Goal: Information Seeking & Learning: Learn about a topic

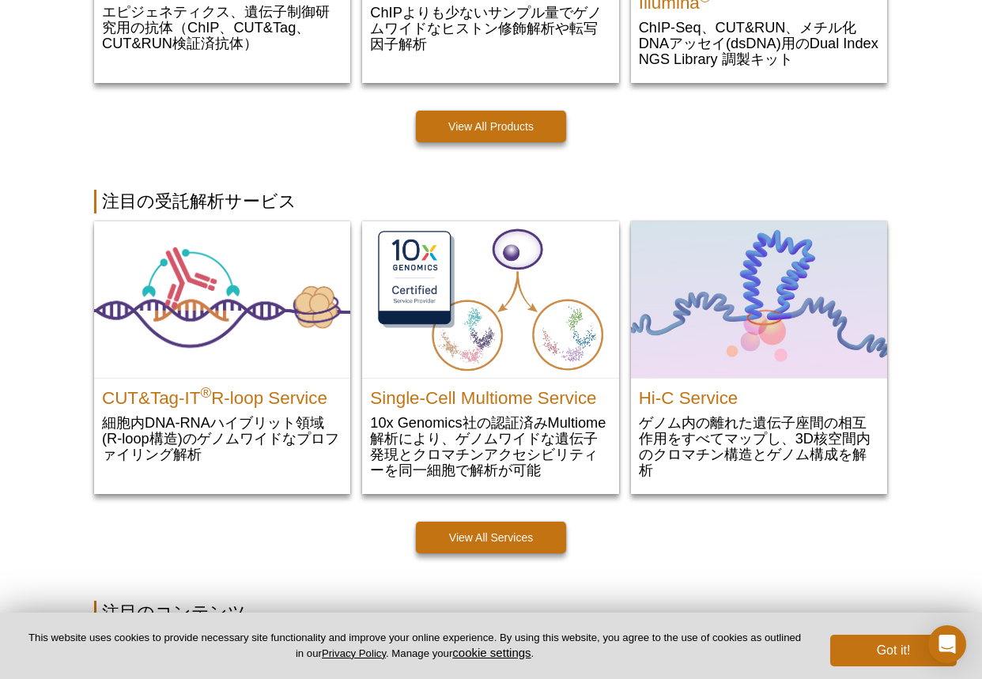
scroll to position [319, 0]
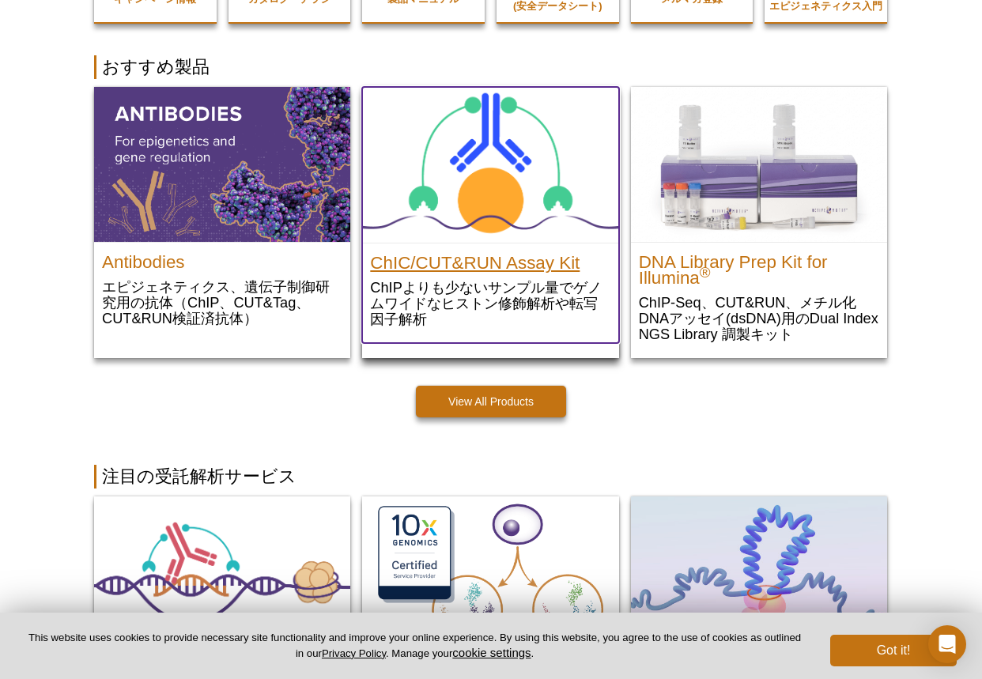
click at [531, 267] on h2 "ChIC/CUT&RUN Assay Kit" at bounding box center [490, 260] width 240 height 24
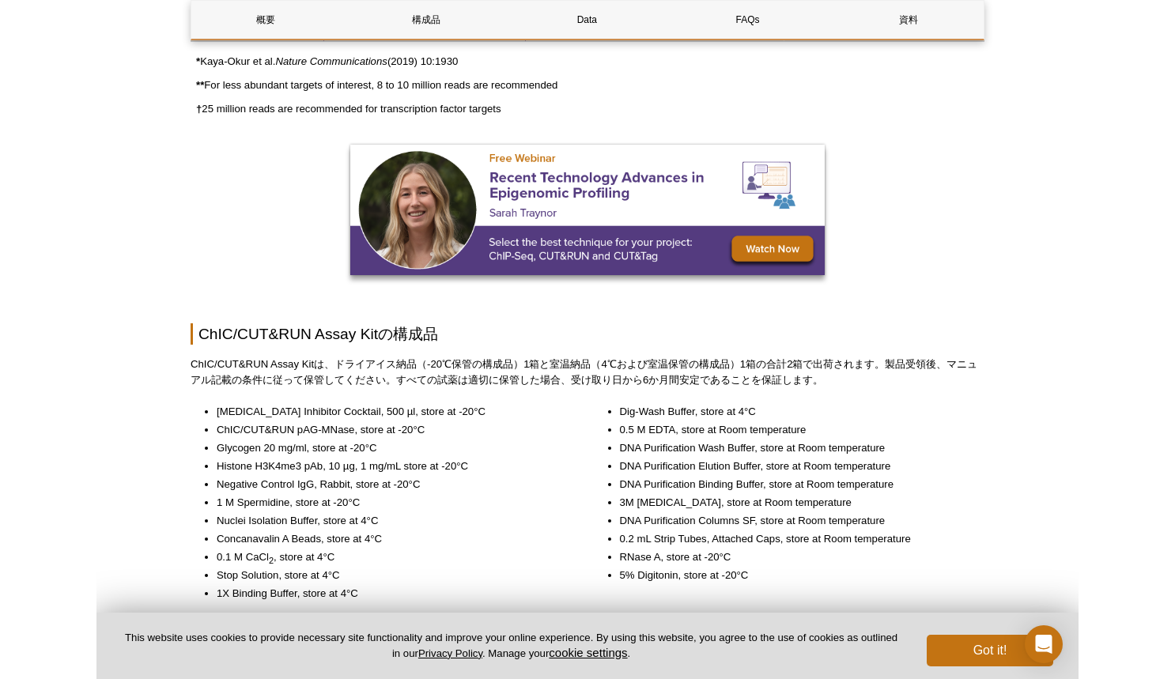
scroll to position [1413, 0]
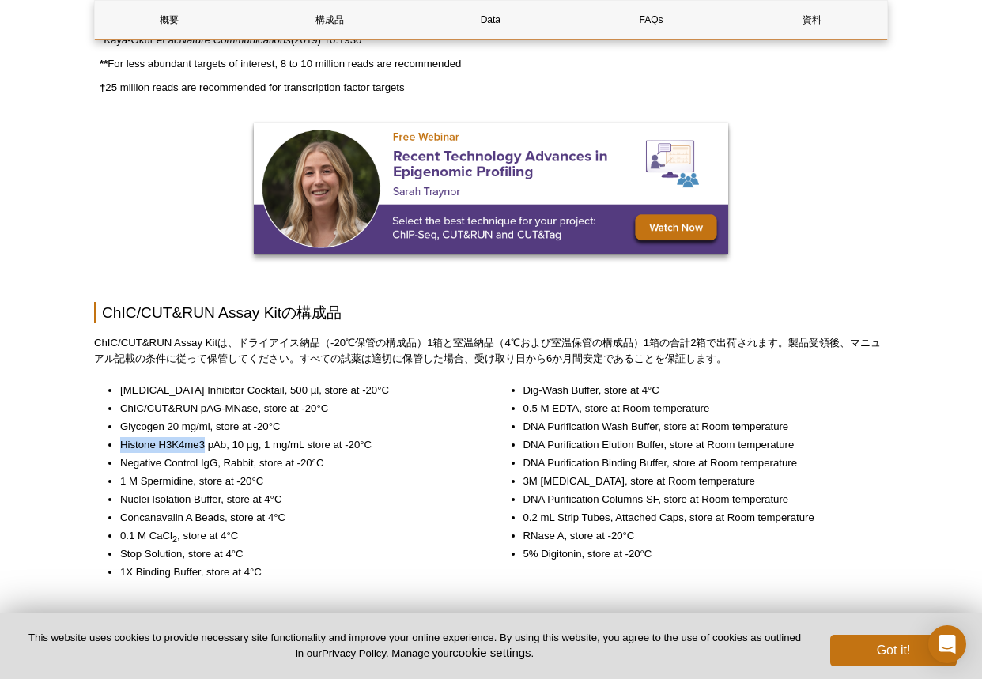
drag, startPoint x: 121, startPoint y: 443, endPoint x: 203, endPoint y: 448, distance: 82.4
click at [203, 448] on li "Histone H3K4me3 pAb, 10 µg, 1 mg/mL store at -20°C" at bounding box center [295, 445] width 350 height 16
copy li "Histone H3K4me3"
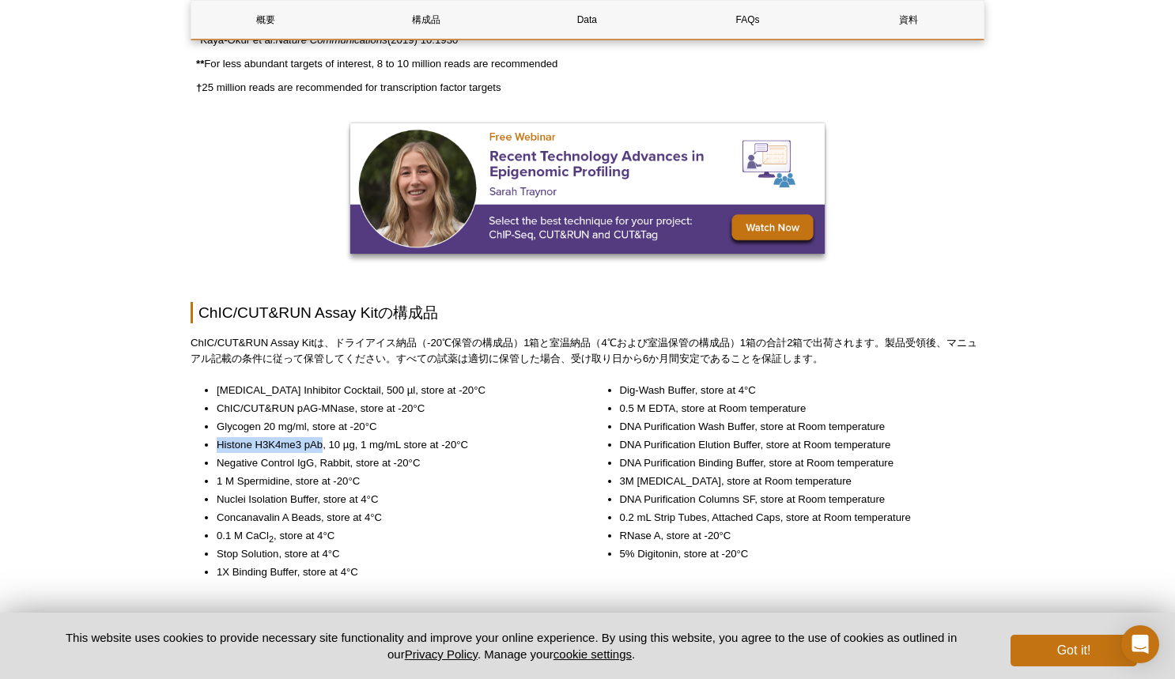
drag, startPoint x: 217, startPoint y: 446, endPoint x: 322, endPoint y: 442, distance: 104.5
click at [322, 442] on li "Histone H3K4me3 pAb, 10 µg, 1 mg/mL store at -20°C" at bounding box center [392, 445] width 350 height 16
copy li "Histone H3K4me3 pAb"
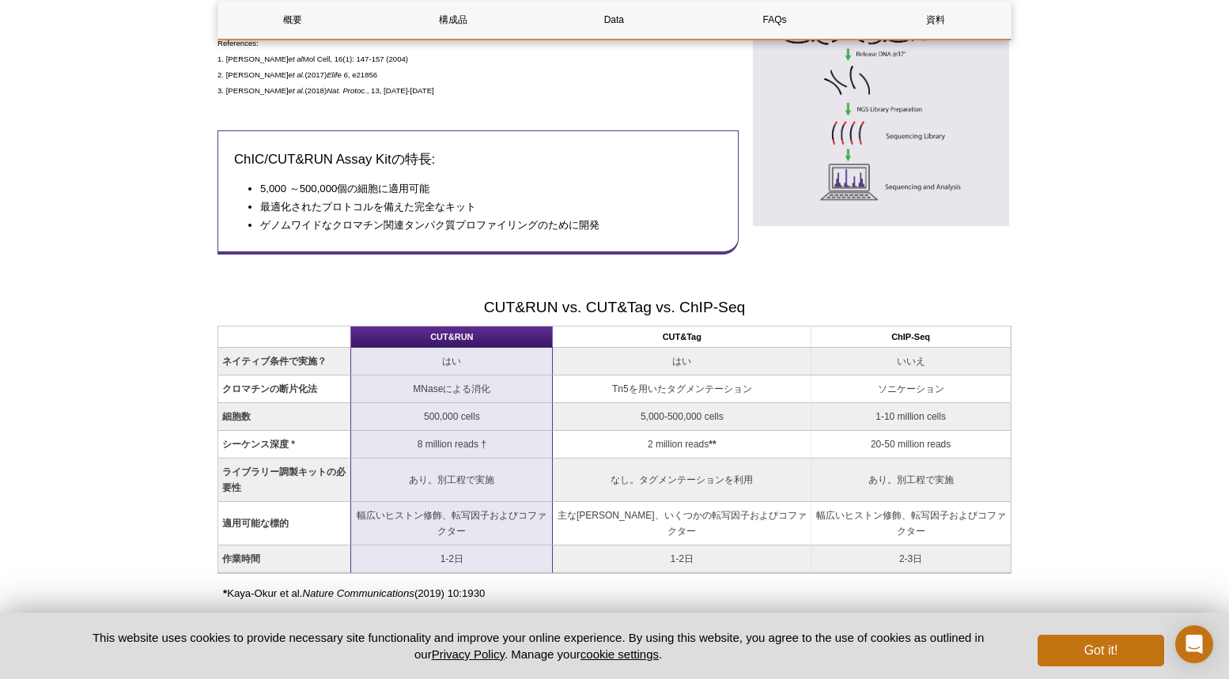
scroll to position [0, 0]
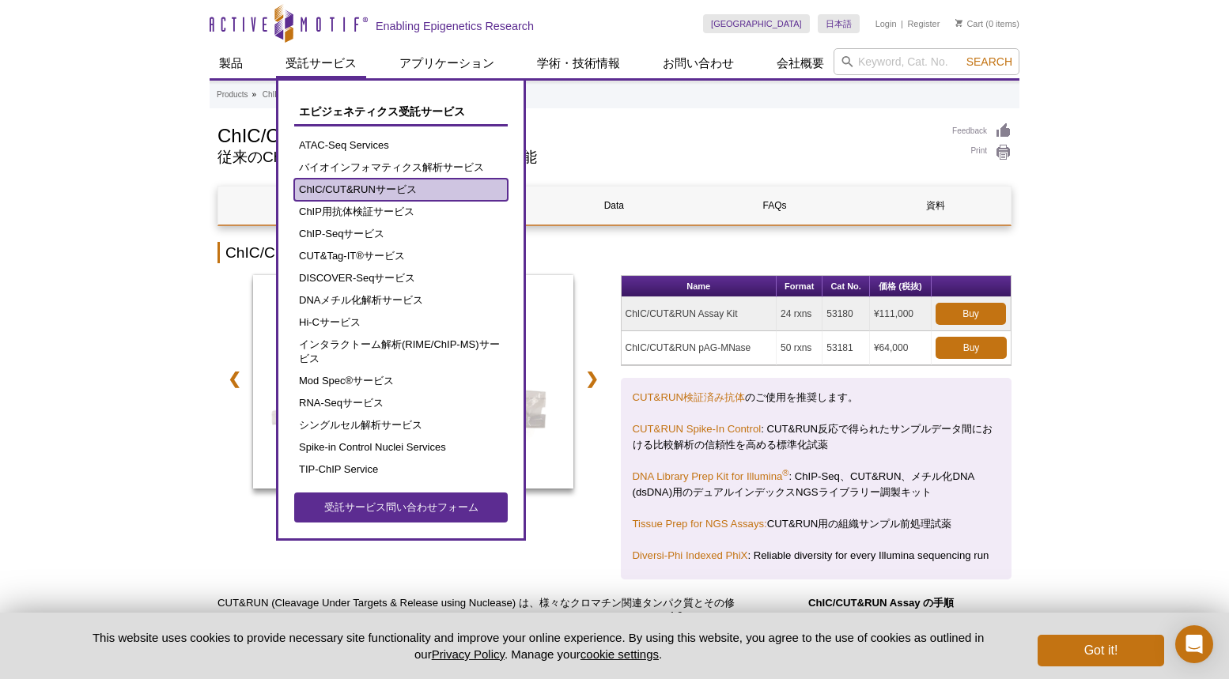
click at [338, 183] on link "ChIC/CUT&RUNサービス" at bounding box center [401, 190] width 214 height 22
